Goal: Information Seeking & Learning: Learn about a topic

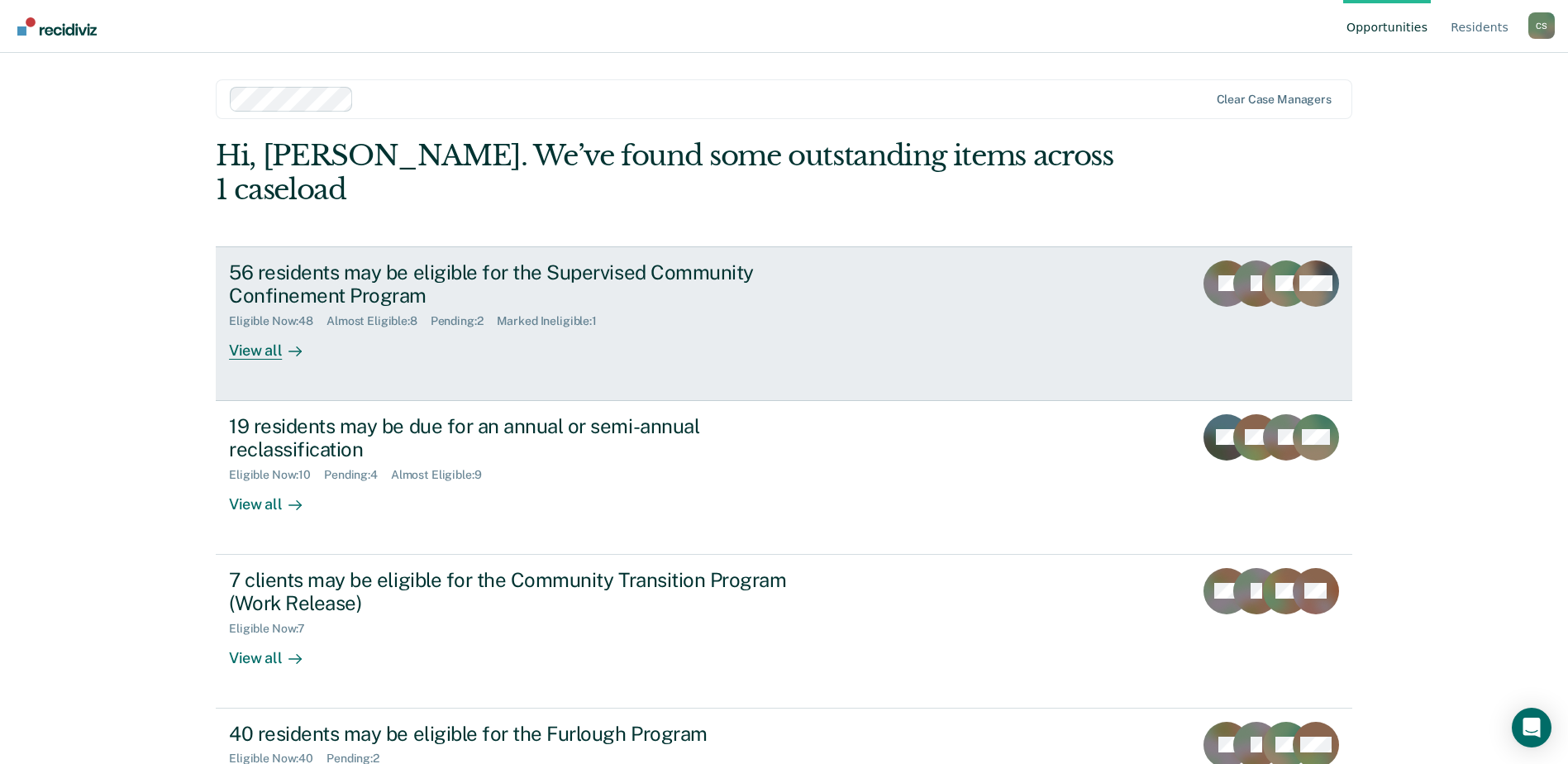
click at [241, 329] on div "View all" at bounding box center [275, 344] width 93 height 32
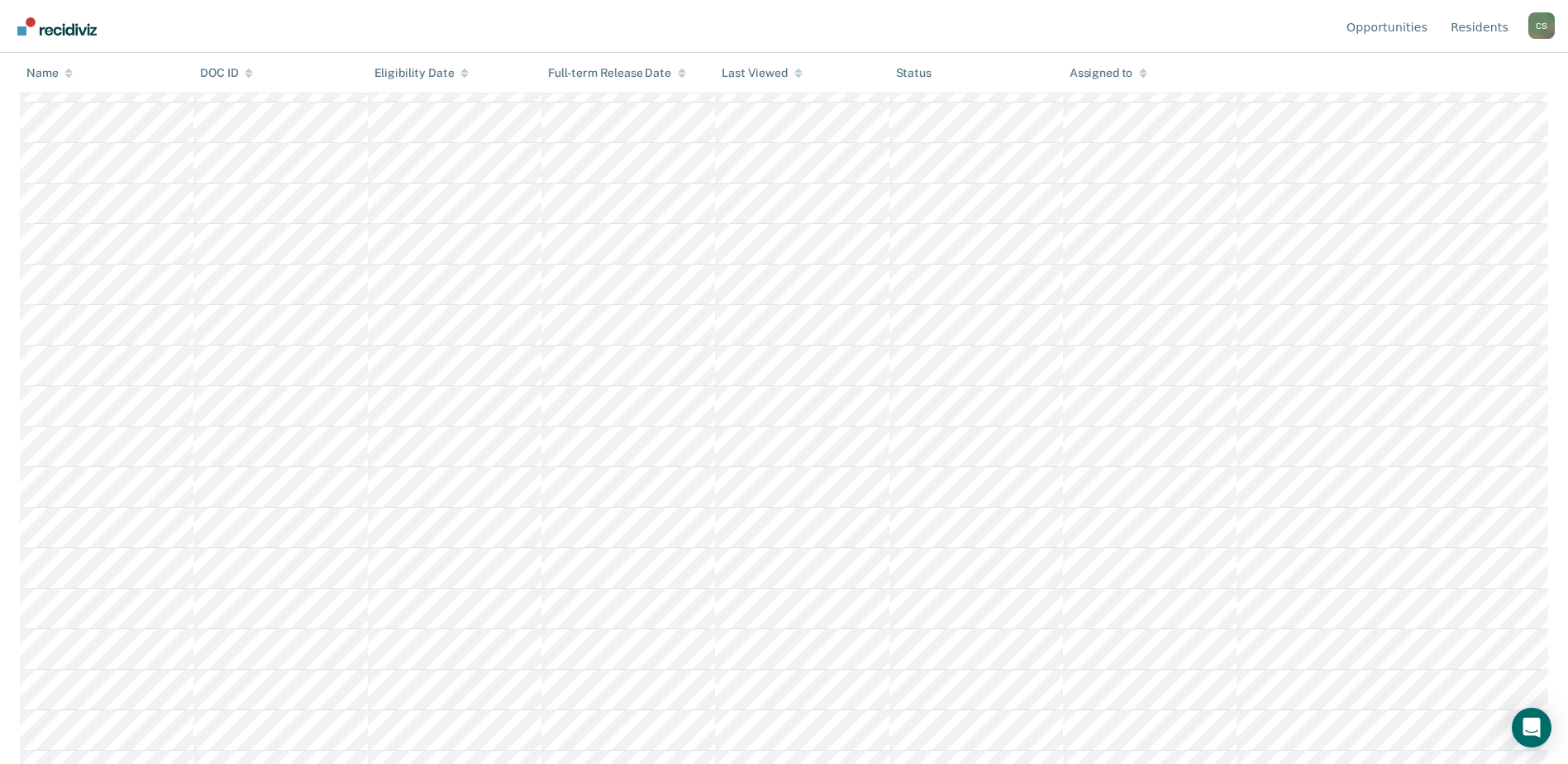
scroll to position [166, 0]
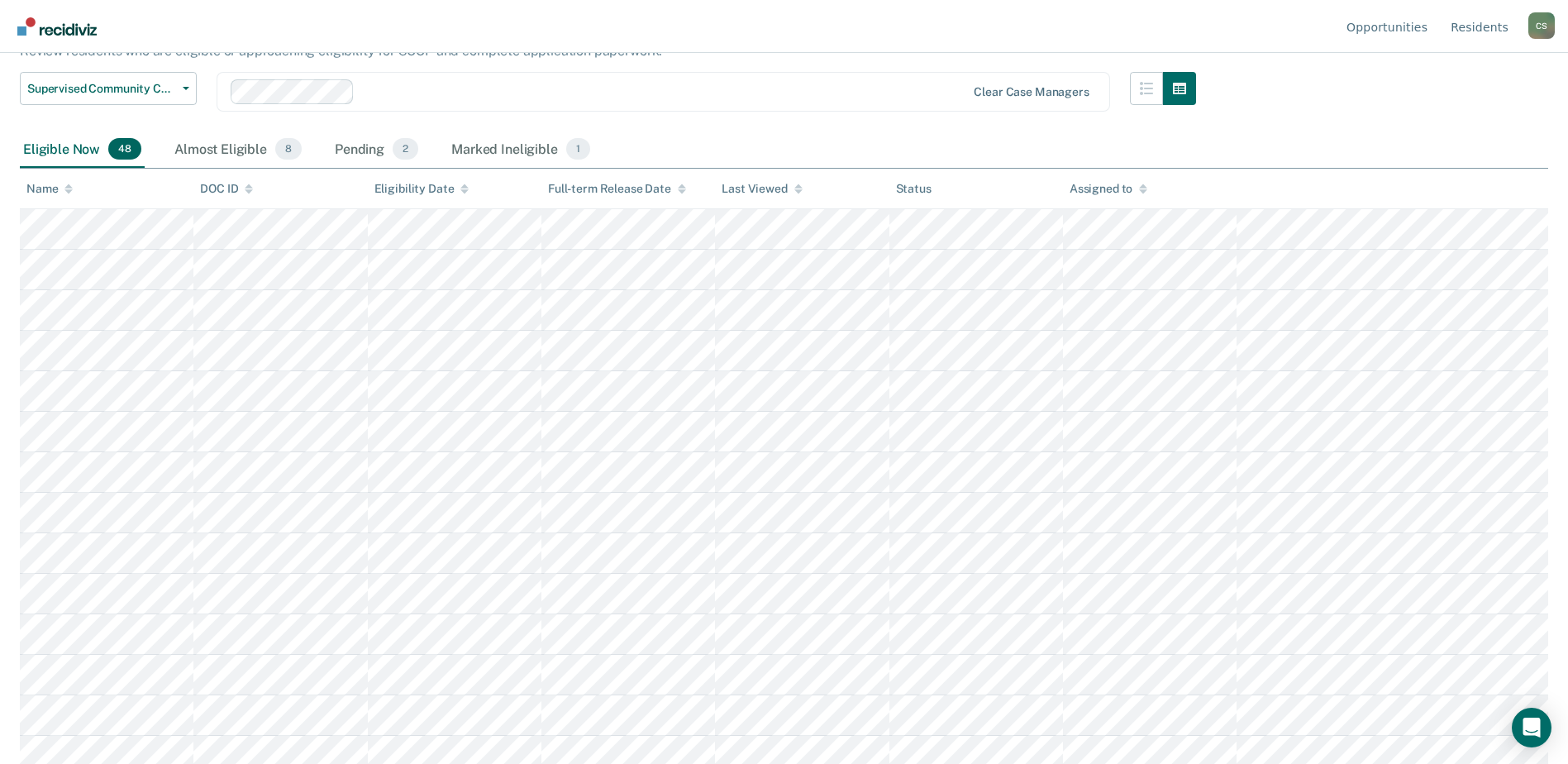
click at [66, 192] on icon at bounding box center [68, 189] width 8 height 11
click at [212, 152] on div "Almost Eligible 8" at bounding box center [238, 150] width 134 height 37
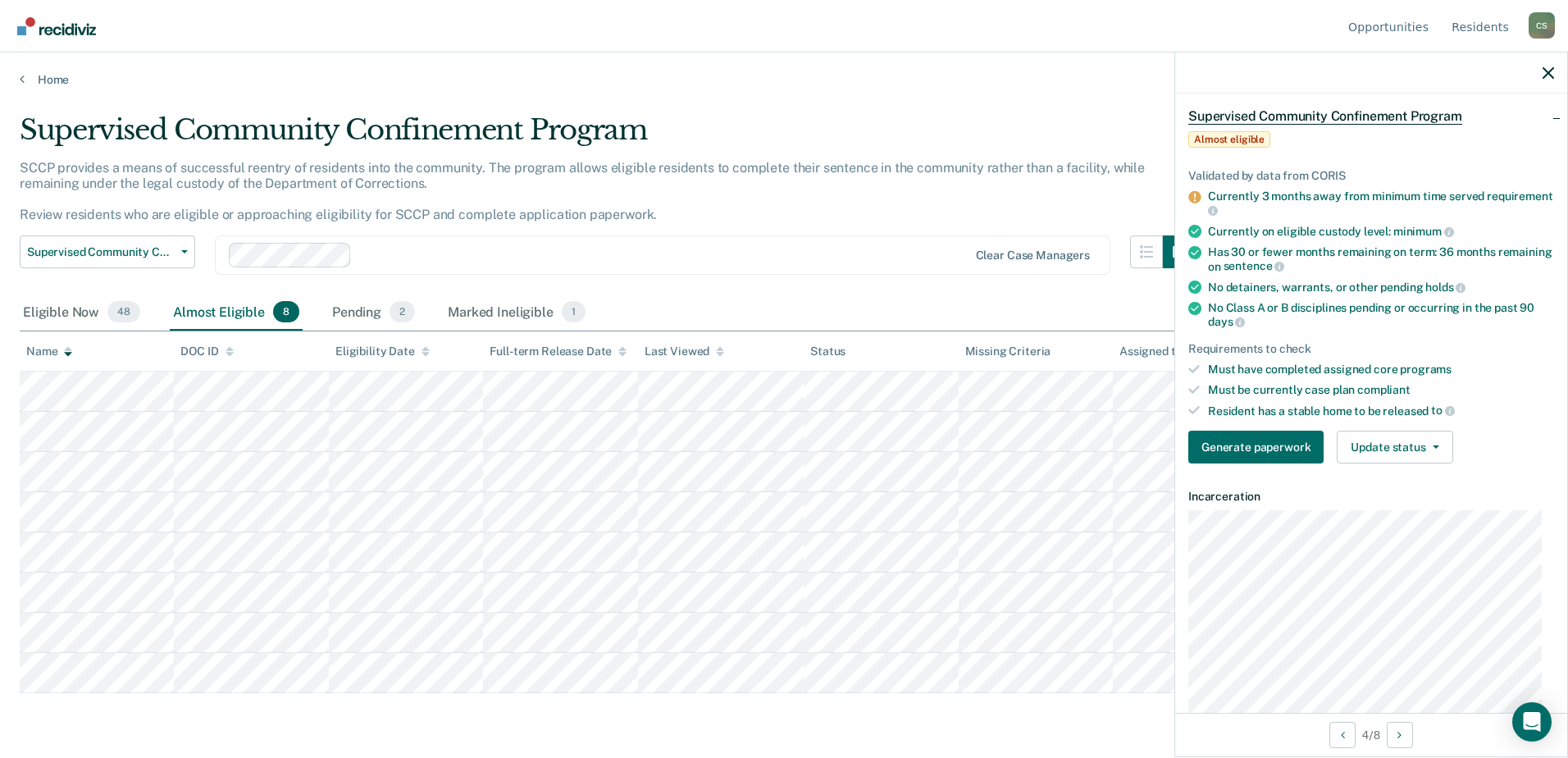
scroll to position [247, 0]
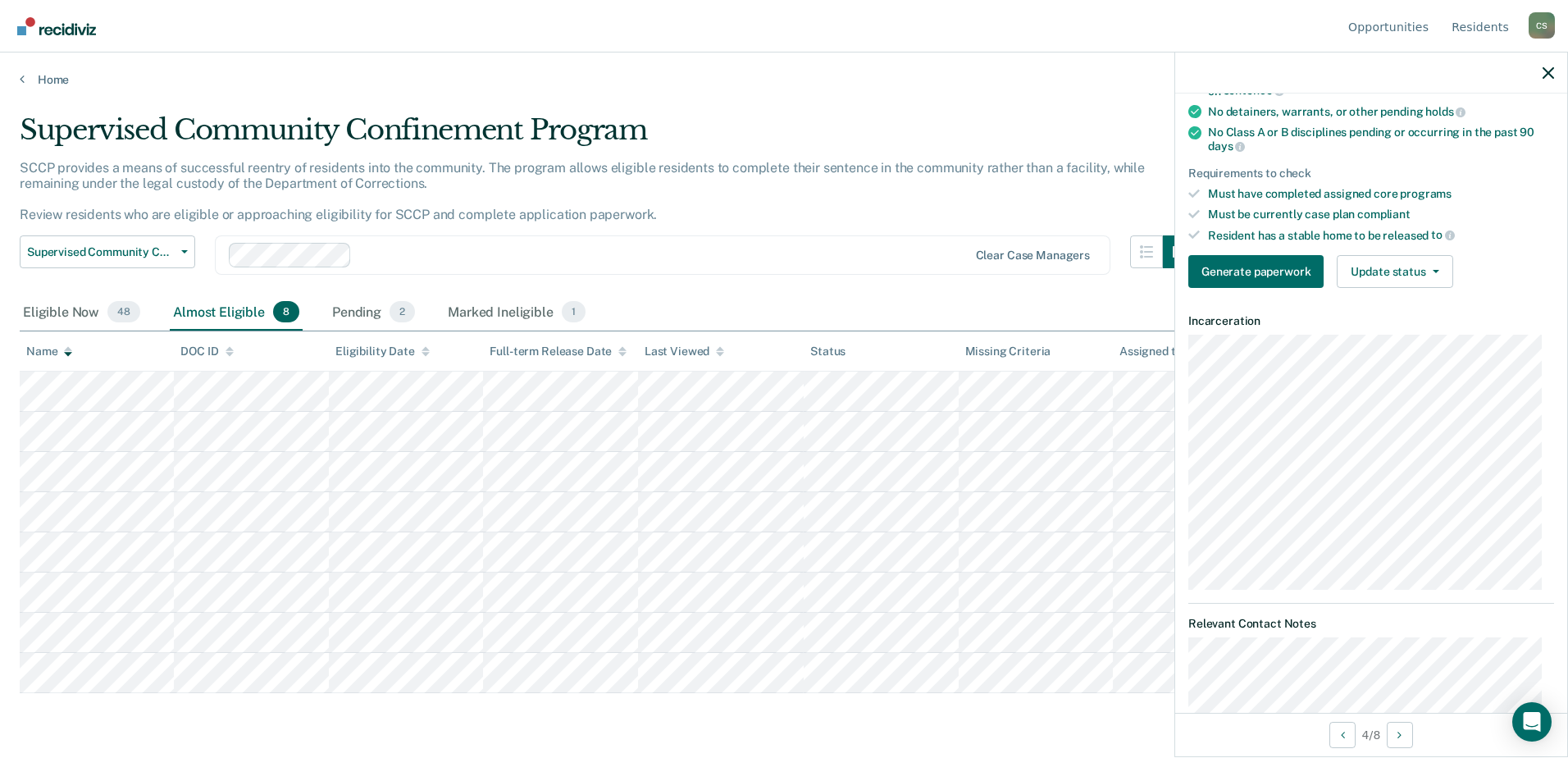
click at [1539, 76] on div at bounding box center [1371, 73] width 392 height 41
click at [1543, 77] on icon "button" at bounding box center [1548, 73] width 12 height 12
